Goal: Task Accomplishment & Management: Use online tool/utility

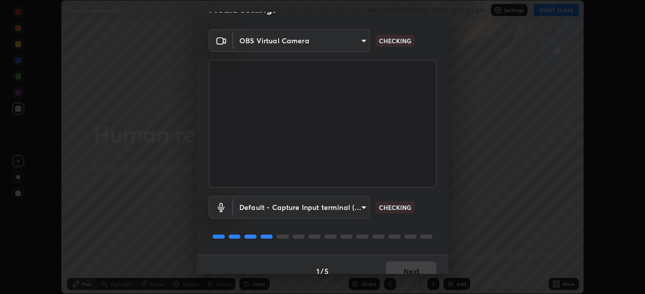
scroll to position [33, 0]
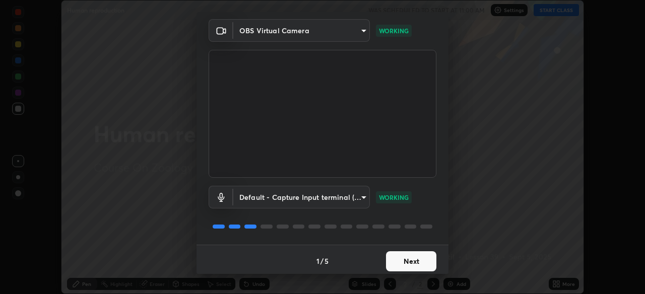
click at [405, 264] on button "Next" at bounding box center [411, 262] width 50 height 20
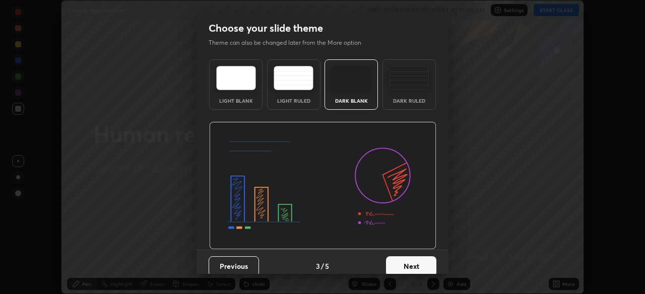
click at [420, 266] on button "Next" at bounding box center [411, 267] width 50 height 20
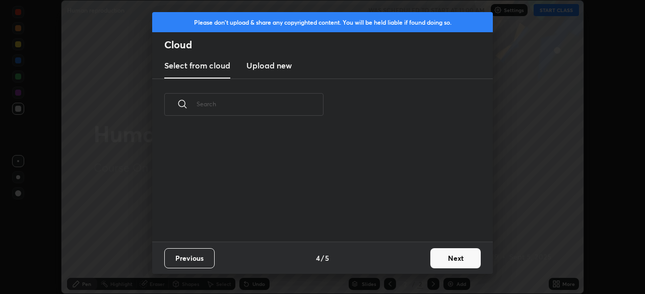
click at [425, 268] on div "Previous 4 / 5 Next" at bounding box center [322, 258] width 341 height 32
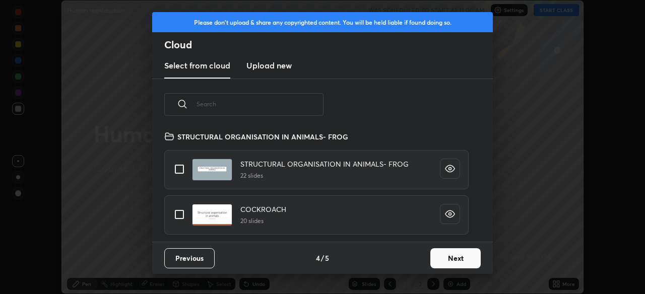
click at [463, 262] on button "Next" at bounding box center [456, 259] width 50 height 20
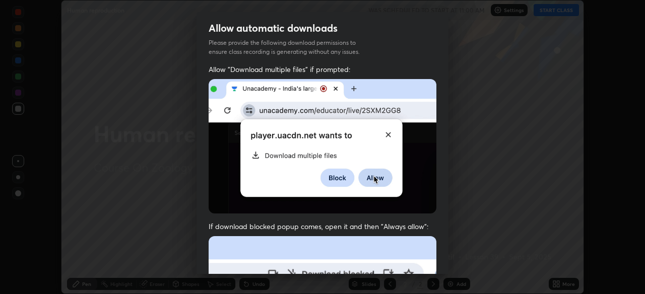
click at [466, 261] on div "Allow automatic downloads Please provide the following download permissions to …" at bounding box center [322, 147] width 645 height 294
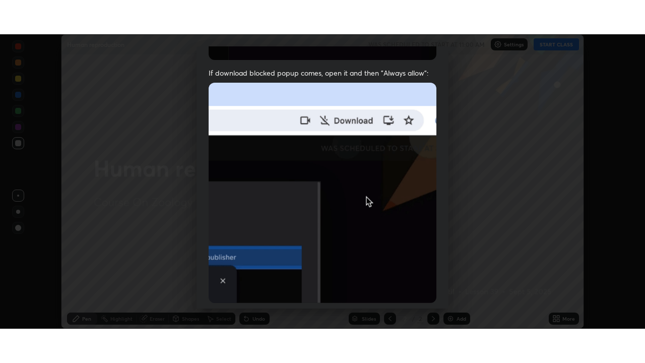
scroll to position [242, 0]
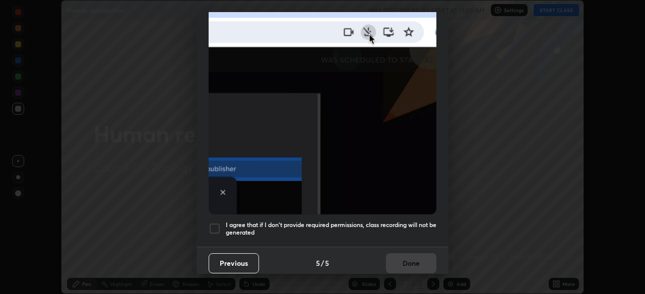
click at [408, 221] on h5 "I agree that if I don't provide required permissions, class recording will not …" at bounding box center [331, 229] width 211 height 16
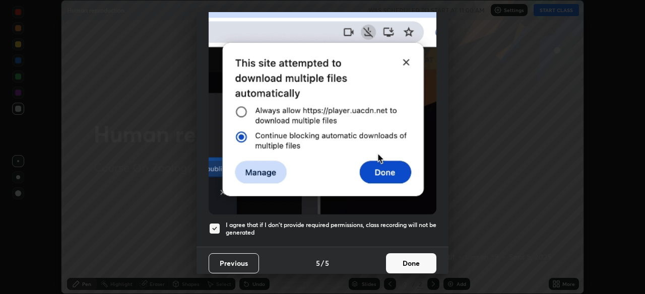
click at [412, 254] on button "Done" at bounding box center [411, 264] width 50 height 20
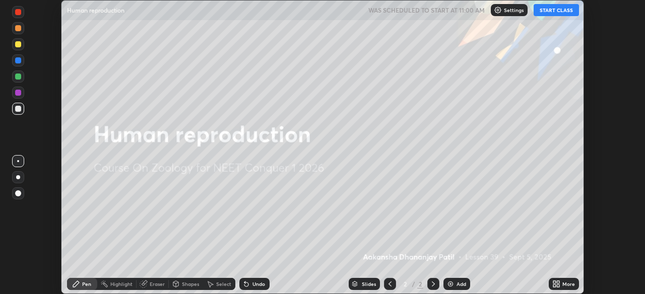
click at [560, 283] on icon at bounding box center [558, 282] width 3 height 3
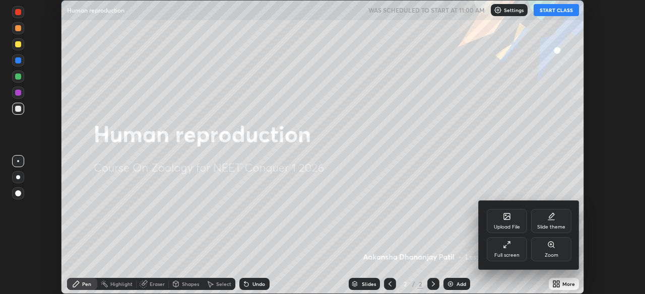
click at [503, 254] on div "Full screen" at bounding box center [507, 255] width 25 height 5
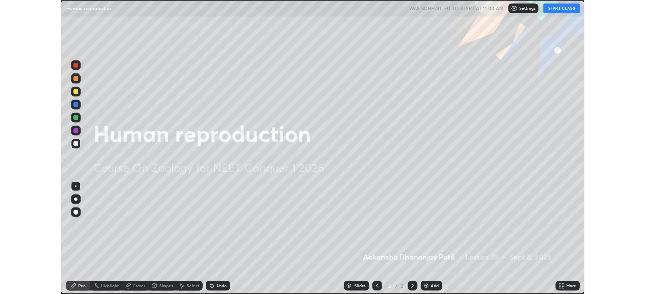
scroll to position [363, 645]
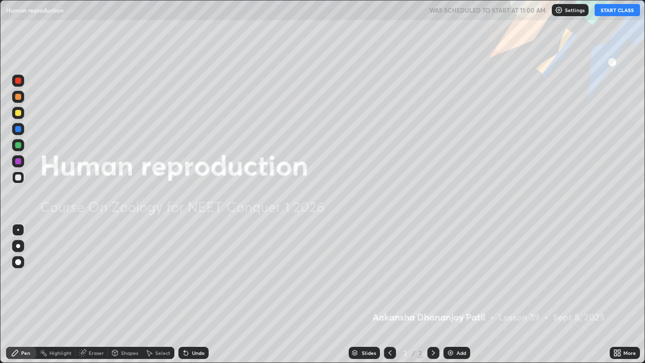
click at [618, 294] on icon at bounding box center [618, 353] width 8 height 8
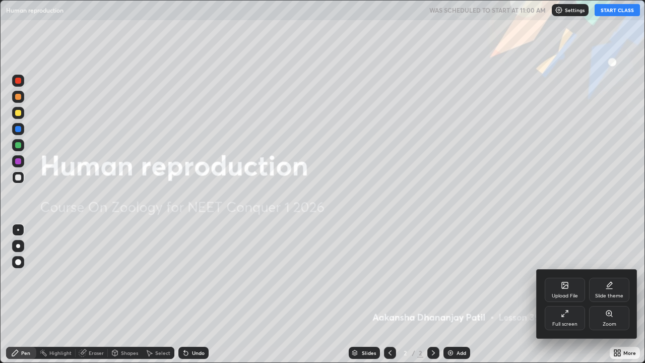
click at [566, 294] on div "Full screen" at bounding box center [565, 318] width 40 height 24
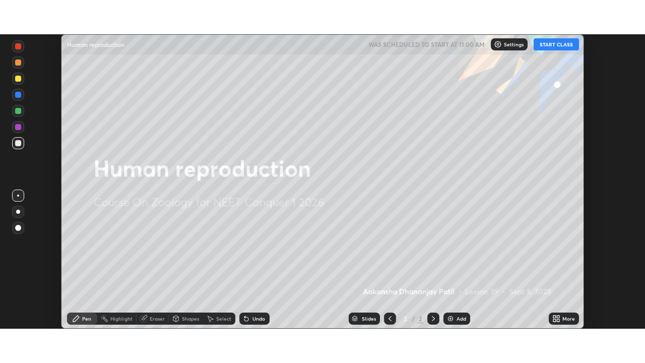
scroll to position [50127, 49776]
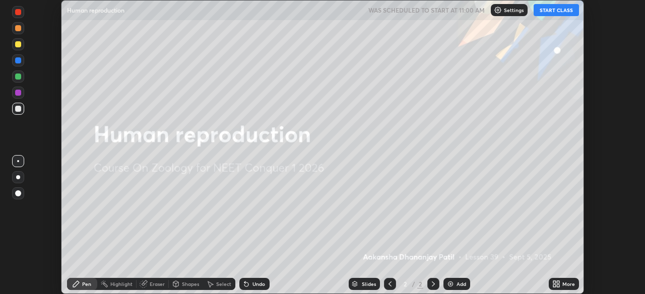
click at [558, 282] on icon at bounding box center [558, 282] width 3 height 3
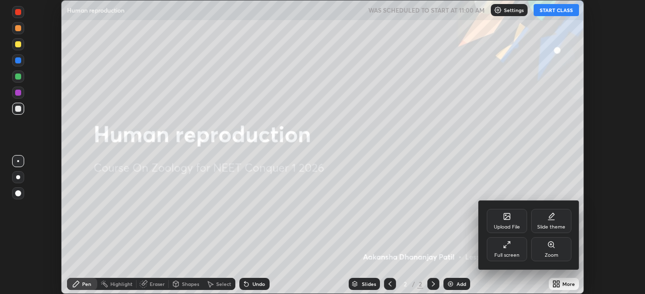
click at [515, 248] on div "Full screen" at bounding box center [507, 249] width 40 height 24
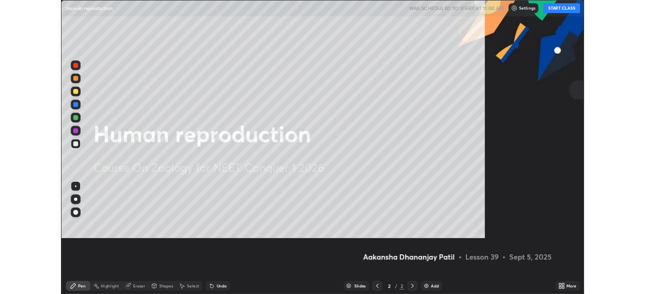
scroll to position [363, 645]
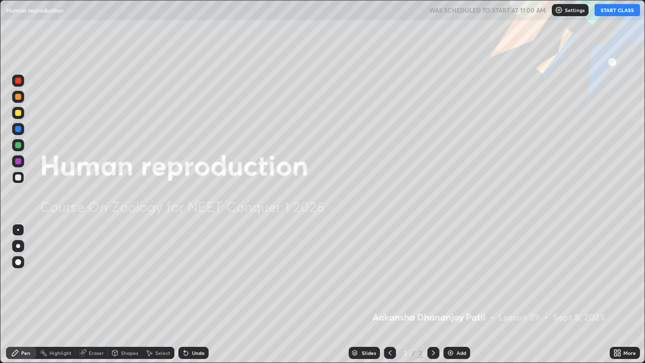
click at [620, 294] on icon at bounding box center [619, 351] width 3 height 3
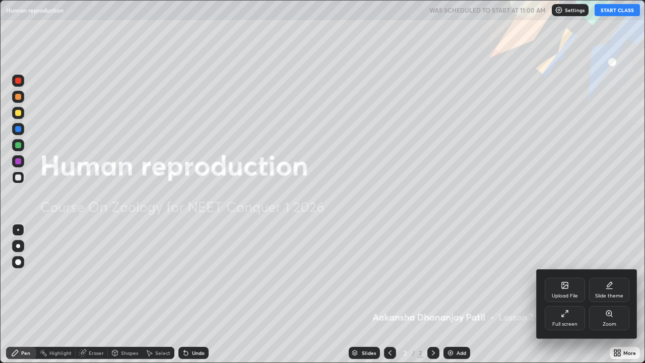
click at [571, 294] on div "Full screen" at bounding box center [565, 324] width 25 height 5
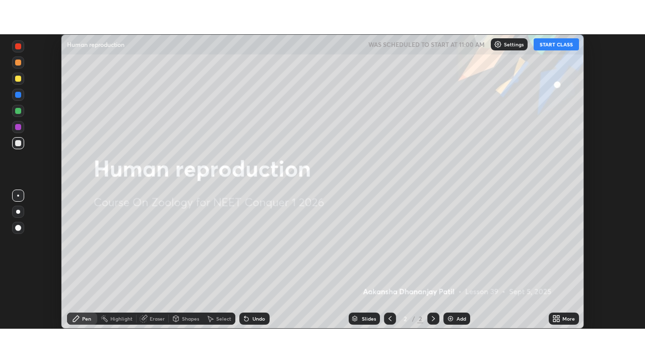
scroll to position [50127, 49776]
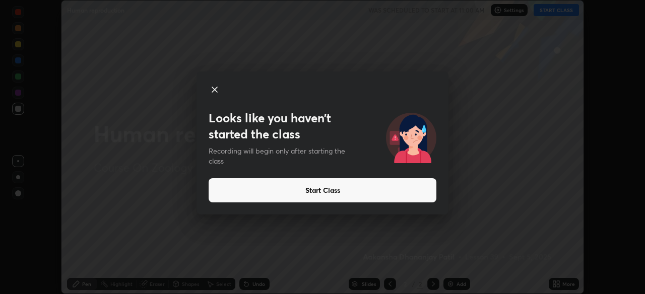
click at [420, 188] on button "Start Class" at bounding box center [323, 190] width 228 height 24
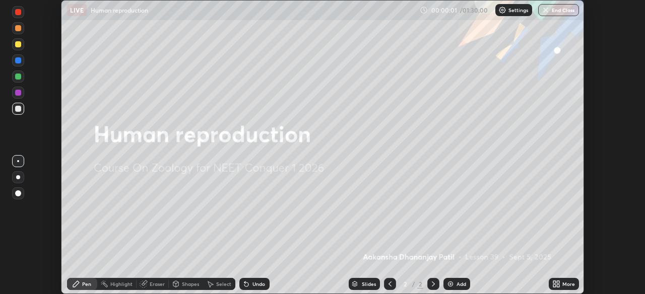
click at [559, 284] on icon at bounding box center [557, 284] width 8 height 8
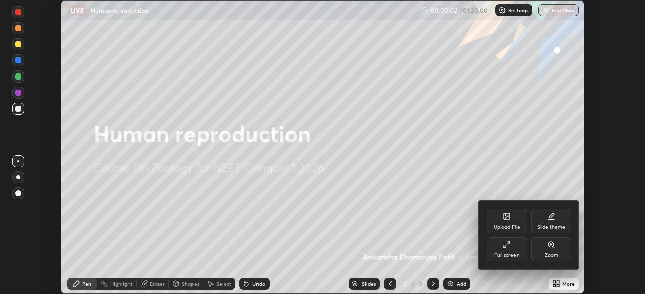
click at [515, 252] on div "Full screen" at bounding box center [507, 249] width 40 height 24
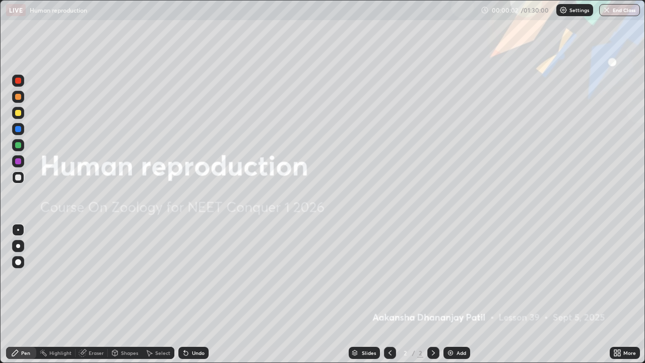
scroll to position [363, 645]
click at [455, 294] on div "Add" at bounding box center [457, 353] width 27 height 12
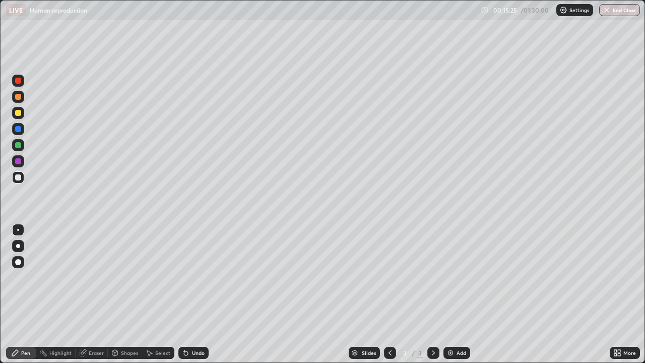
click at [19, 176] on div at bounding box center [18, 177] width 6 height 6
click at [19, 178] on div at bounding box center [18, 177] width 6 height 6
click at [21, 114] on div at bounding box center [18, 113] width 6 height 6
click at [20, 259] on div at bounding box center [18, 262] width 12 height 12
click at [18, 229] on div at bounding box center [18, 230] width 2 height 2
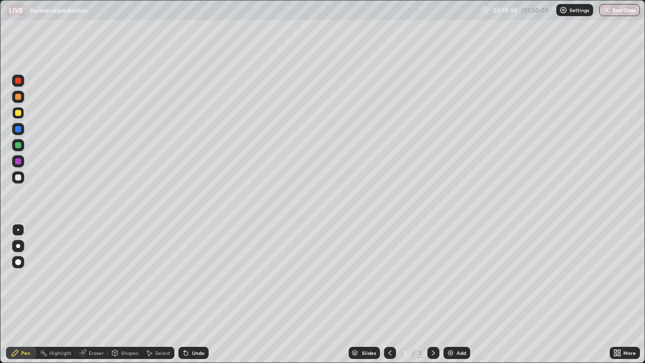
click at [18, 178] on div at bounding box center [18, 177] width 6 height 6
click at [20, 98] on div at bounding box center [18, 97] width 6 height 6
click at [19, 129] on div at bounding box center [18, 129] width 6 height 6
click at [20, 178] on div at bounding box center [18, 177] width 6 height 6
click at [193, 294] on div "Undo" at bounding box center [193, 353] width 30 height 12
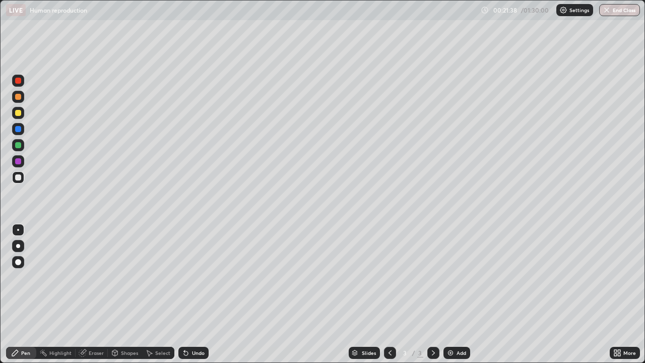
click at [18, 116] on div at bounding box center [18, 113] width 12 height 12
click at [19, 145] on div at bounding box center [18, 145] width 6 height 6
click at [460, 294] on div "Add" at bounding box center [462, 352] width 10 height 5
click at [23, 179] on div at bounding box center [18, 177] width 12 height 12
click at [457, 294] on div "Add" at bounding box center [462, 352] width 10 height 5
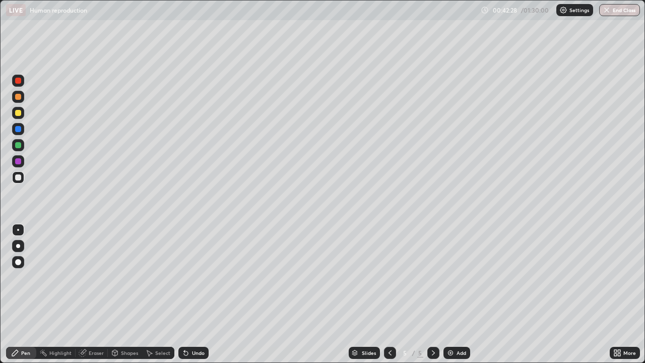
click at [454, 294] on div "Add" at bounding box center [457, 353] width 27 height 12
click at [195, 294] on div "Undo" at bounding box center [193, 353] width 30 height 12
click at [17, 111] on div at bounding box center [18, 113] width 6 height 6
click at [91, 294] on div "Eraser" at bounding box center [92, 353] width 32 height 12
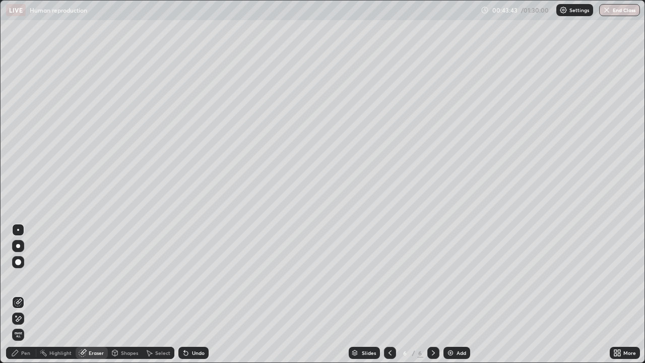
click at [25, 294] on div "Pen" at bounding box center [25, 352] width 9 height 5
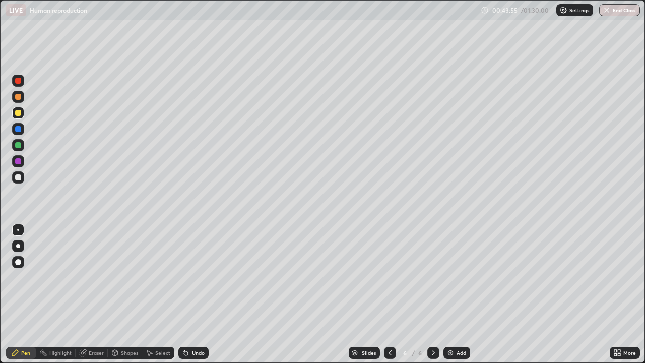
click at [186, 294] on div "Undo" at bounding box center [193, 353] width 30 height 12
click at [19, 172] on div at bounding box center [18, 177] width 12 height 12
click at [17, 113] on div at bounding box center [18, 113] width 6 height 6
click at [19, 177] on div at bounding box center [18, 177] width 6 height 6
click at [18, 116] on div at bounding box center [18, 113] width 12 height 12
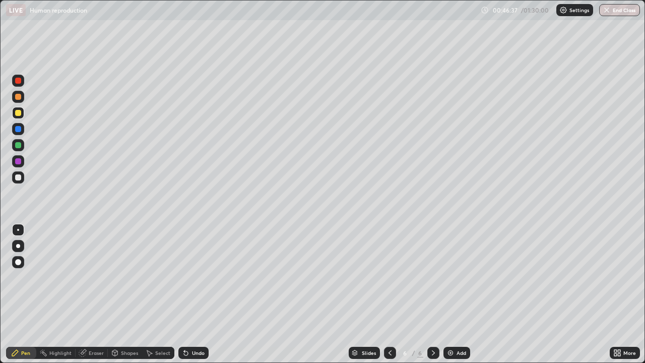
click at [19, 177] on div at bounding box center [18, 177] width 6 height 6
click at [188, 294] on div "Undo" at bounding box center [193, 353] width 30 height 12
click at [192, 294] on div "Undo" at bounding box center [198, 352] width 13 height 5
click at [15, 101] on div at bounding box center [18, 97] width 12 height 12
click at [18, 85] on div at bounding box center [18, 81] width 12 height 12
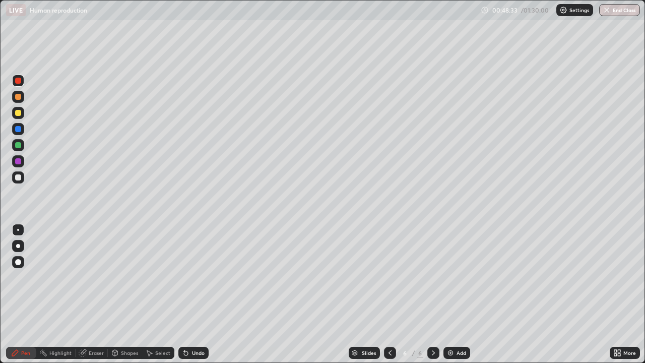
click at [21, 128] on div at bounding box center [18, 129] width 6 height 6
click at [386, 294] on icon at bounding box center [390, 353] width 8 height 8
click at [432, 294] on div at bounding box center [434, 353] width 12 height 20
click at [389, 294] on icon at bounding box center [390, 353] width 8 height 8
click at [433, 294] on icon at bounding box center [434, 353] width 8 height 8
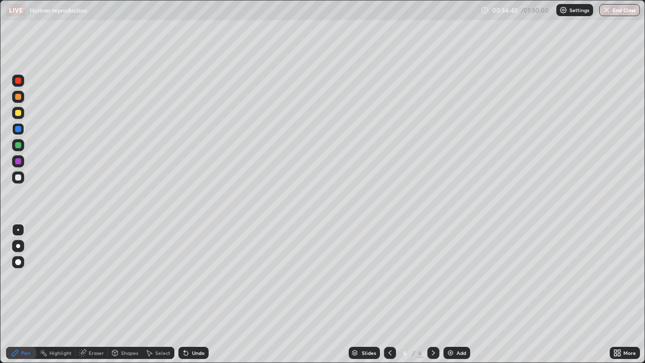
click at [458, 294] on div "Add" at bounding box center [462, 352] width 10 height 5
click at [20, 181] on div at bounding box center [18, 177] width 12 height 12
click at [22, 182] on div at bounding box center [18, 177] width 12 height 12
click at [20, 180] on div at bounding box center [18, 177] width 6 height 6
click at [457, 294] on div "Add" at bounding box center [457, 353] width 27 height 12
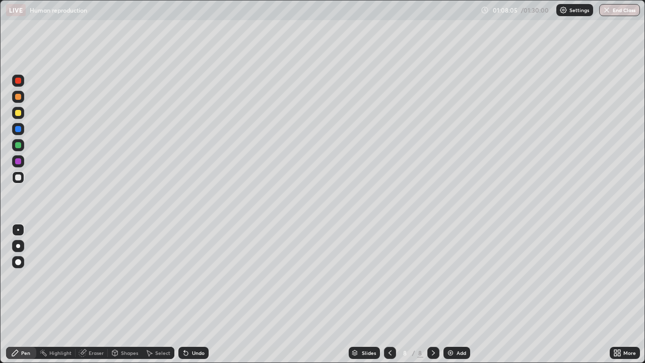
click at [387, 294] on div at bounding box center [390, 353] width 12 height 12
click at [433, 294] on icon at bounding box center [434, 353] width 8 height 8
click at [457, 294] on div "Add" at bounding box center [457, 353] width 27 height 12
click at [22, 117] on div at bounding box center [18, 113] width 12 height 12
click at [22, 180] on div at bounding box center [18, 177] width 12 height 12
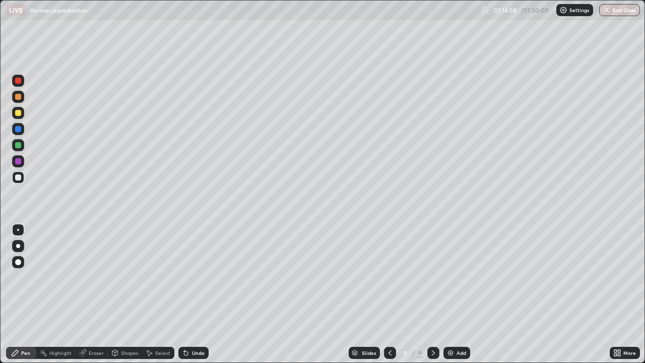
click at [18, 230] on div at bounding box center [18, 230] width 2 height 2
click at [21, 115] on div at bounding box center [18, 113] width 12 height 12
click at [22, 181] on div at bounding box center [18, 177] width 12 height 12
click at [21, 118] on div at bounding box center [18, 113] width 12 height 12
click at [19, 177] on div at bounding box center [18, 177] width 6 height 6
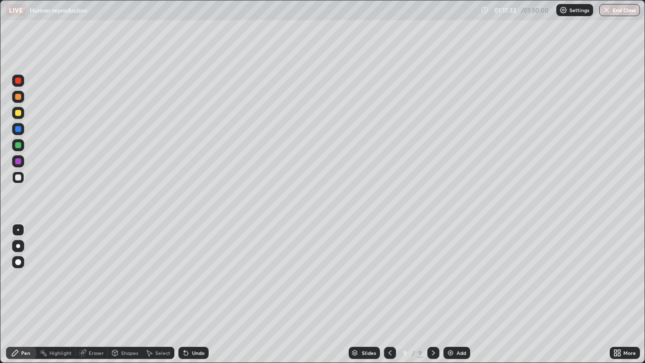
click at [17, 133] on div at bounding box center [18, 129] width 12 height 12
click at [390, 294] on icon at bounding box center [390, 353] width 8 height 8
click at [434, 294] on icon at bounding box center [434, 353] width 8 height 8
click at [18, 113] on div at bounding box center [18, 113] width 6 height 6
click at [18, 97] on div at bounding box center [18, 97] width 6 height 6
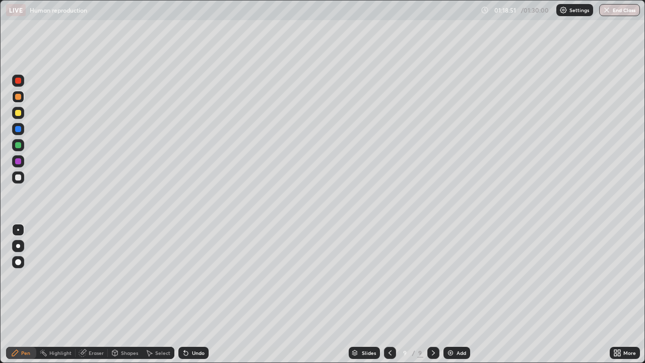
click at [19, 177] on div at bounding box center [18, 177] width 6 height 6
click at [19, 130] on div at bounding box center [18, 129] width 6 height 6
click at [18, 114] on div at bounding box center [18, 113] width 6 height 6
click at [190, 294] on div "Undo" at bounding box center [193, 353] width 30 height 12
click at [189, 294] on div "Undo" at bounding box center [193, 353] width 30 height 12
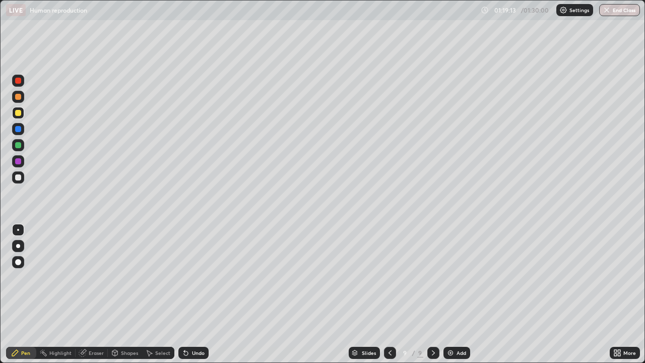
click at [189, 294] on div "Undo" at bounding box center [193, 353] width 30 height 12
click at [190, 294] on div "Undo" at bounding box center [193, 353] width 30 height 12
click at [189, 294] on div "Undo" at bounding box center [193, 353] width 30 height 12
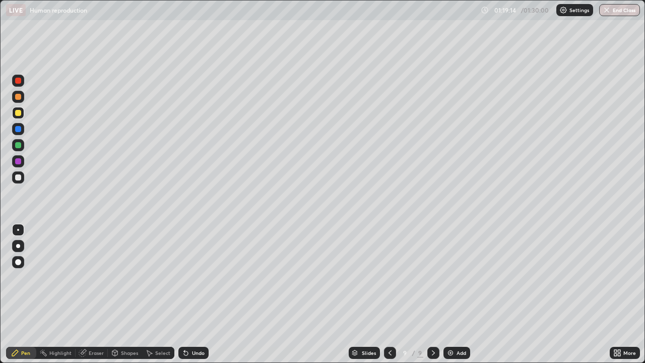
click at [190, 294] on div "Undo" at bounding box center [193, 353] width 30 height 12
click at [192, 294] on div "Undo" at bounding box center [198, 352] width 13 height 5
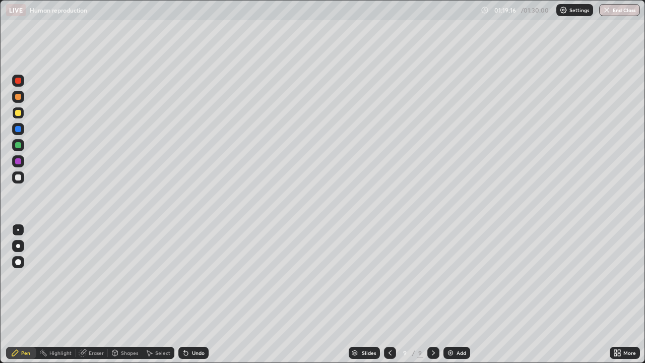
click at [20, 129] on div at bounding box center [18, 129] width 6 height 6
click at [19, 114] on div at bounding box center [18, 113] width 6 height 6
click at [182, 294] on icon at bounding box center [186, 353] width 8 height 8
click at [185, 294] on icon at bounding box center [186, 353] width 4 height 4
click at [19, 177] on div at bounding box center [18, 177] width 6 height 6
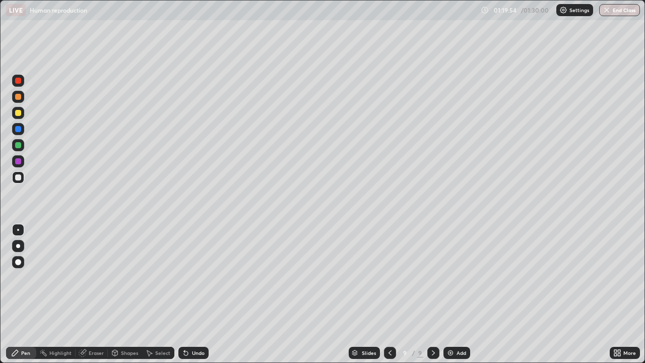
click at [20, 180] on div at bounding box center [18, 177] width 6 height 6
click at [18, 102] on div at bounding box center [18, 97] width 12 height 12
click at [20, 177] on div at bounding box center [18, 177] width 6 height 6
click at [18, 128] on div at bounding box center [18, 129] width 6 height 6
click at [15, 114] on div at bounding box center [18, 113] width 6 height 6
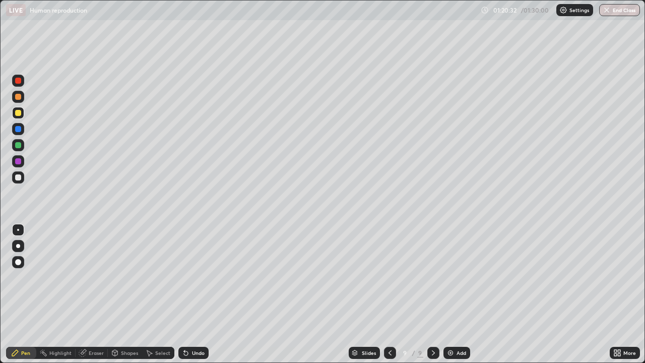
click at [17, 98] on div at bounding box center [18, 97] width 6 height 6
click at [19, 177] on div at bounding box center [18, 177] width 6 height 6
click at [17, 113] on div at bounding box center [18, 113] width 6 height 6
click at [18, 129] on div at bounding box center [18, 129] width 6 height 6
click at [616, 9] on button "End Class" at bounding box center [621, 10] width 40 height 12
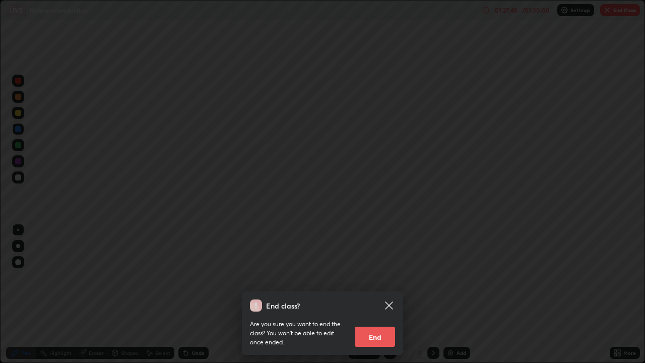
click at [376, 294] on button "End" at bounding box center [375, 337] width 40 height 20
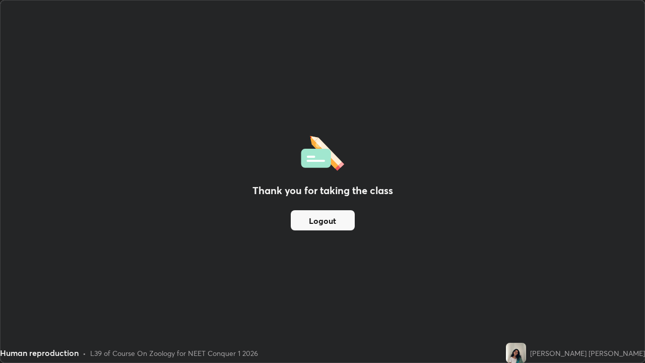
click at [339, 225] on button "Logout" at bounding box center [323, 220] width 64 height 20
